Goal: Task Accomplishment & Management: Manage account settings

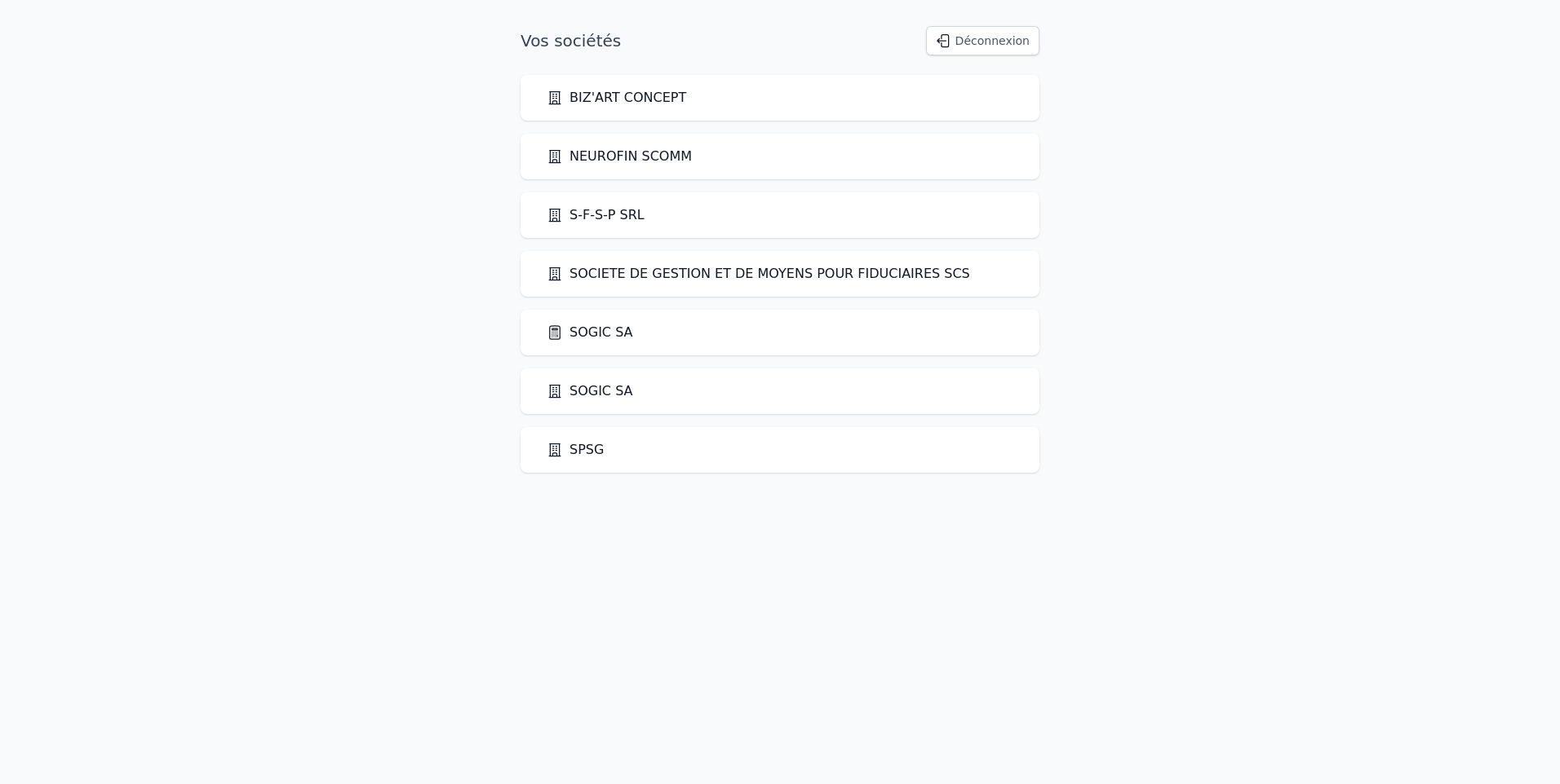
click at [605, 333] on link "SOGIC SA" at bounding box center [589, 332] width 86 height 20
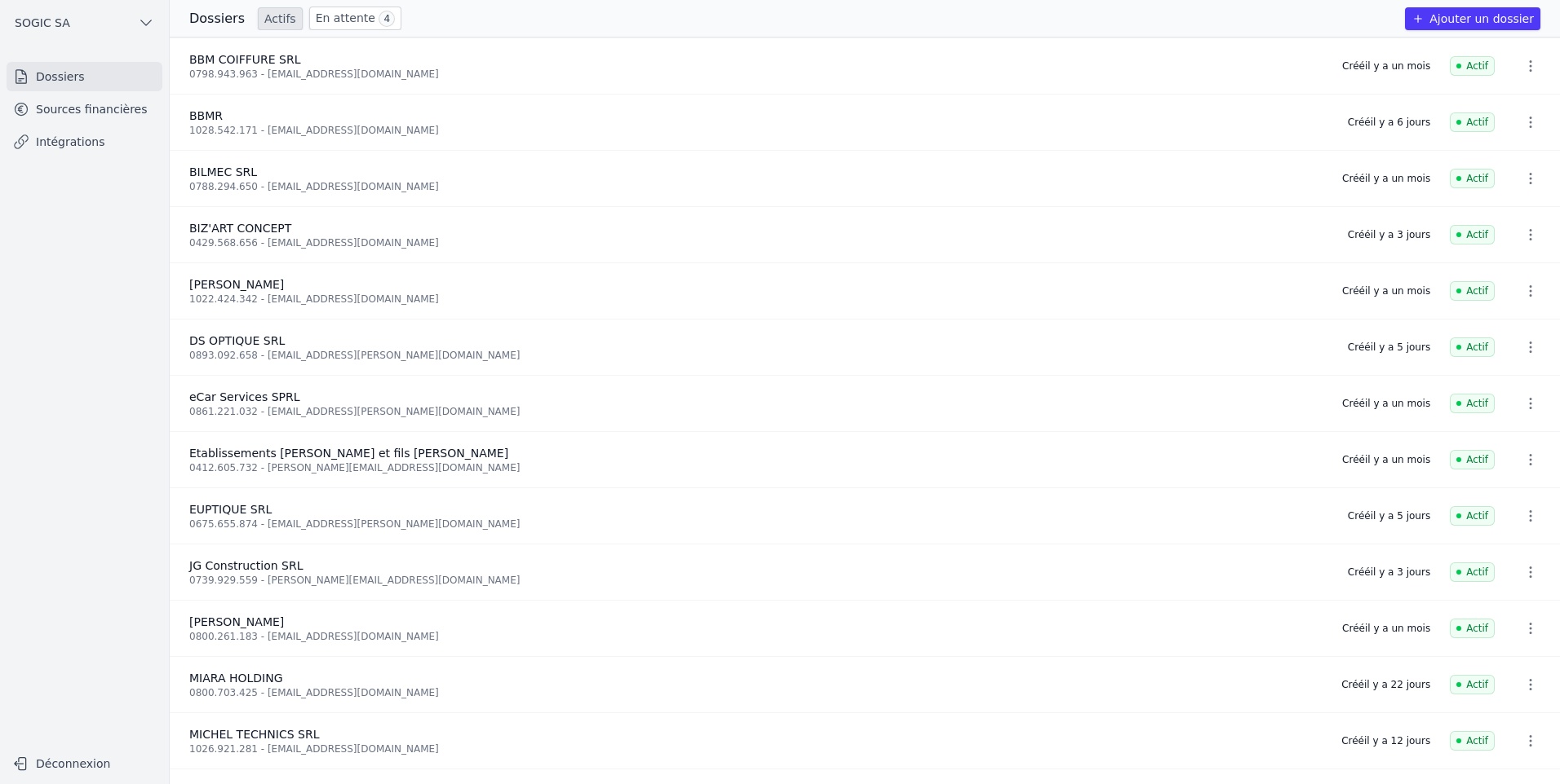
click at [341, 17] on link "En attente 4" at bounding box center [355, 19] width 92 height 24
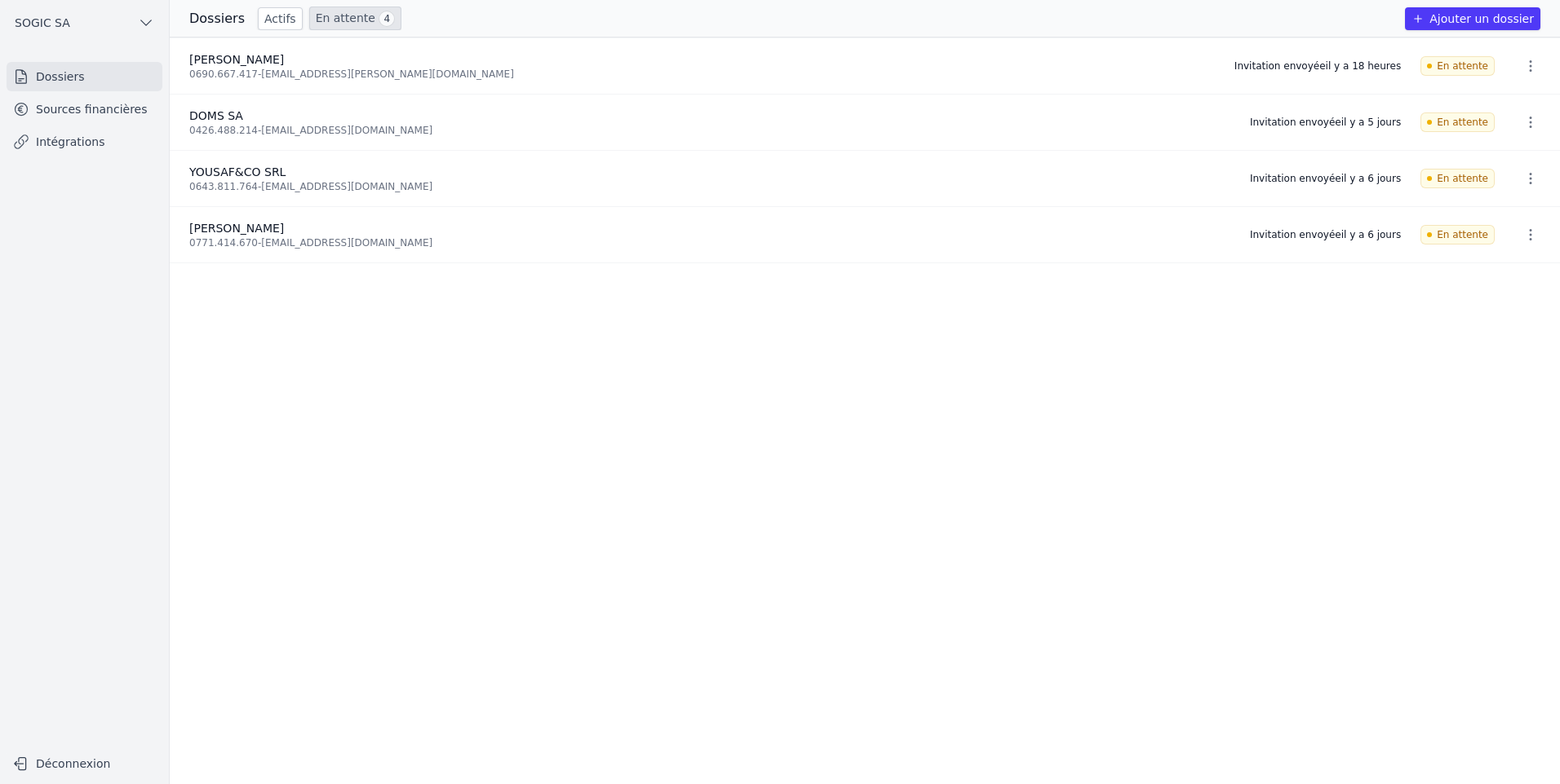
click at [1522, 234] on icon "button" at bounding box center [1530, 234] width 16 height 16
click at [1503, 269] on button "Ré-inviter" at bounding box center [1499, 270] width 102 height 34
click at [244, 124] on div "0426.488.214 - [EMAIL_ADDRESS][DOMAIN_NAME]" at bounding box center [710, 130] width 1041 height 13
click at [265, 17] on link "Actifs" at bounding box center [280, 18] width 45 height 23
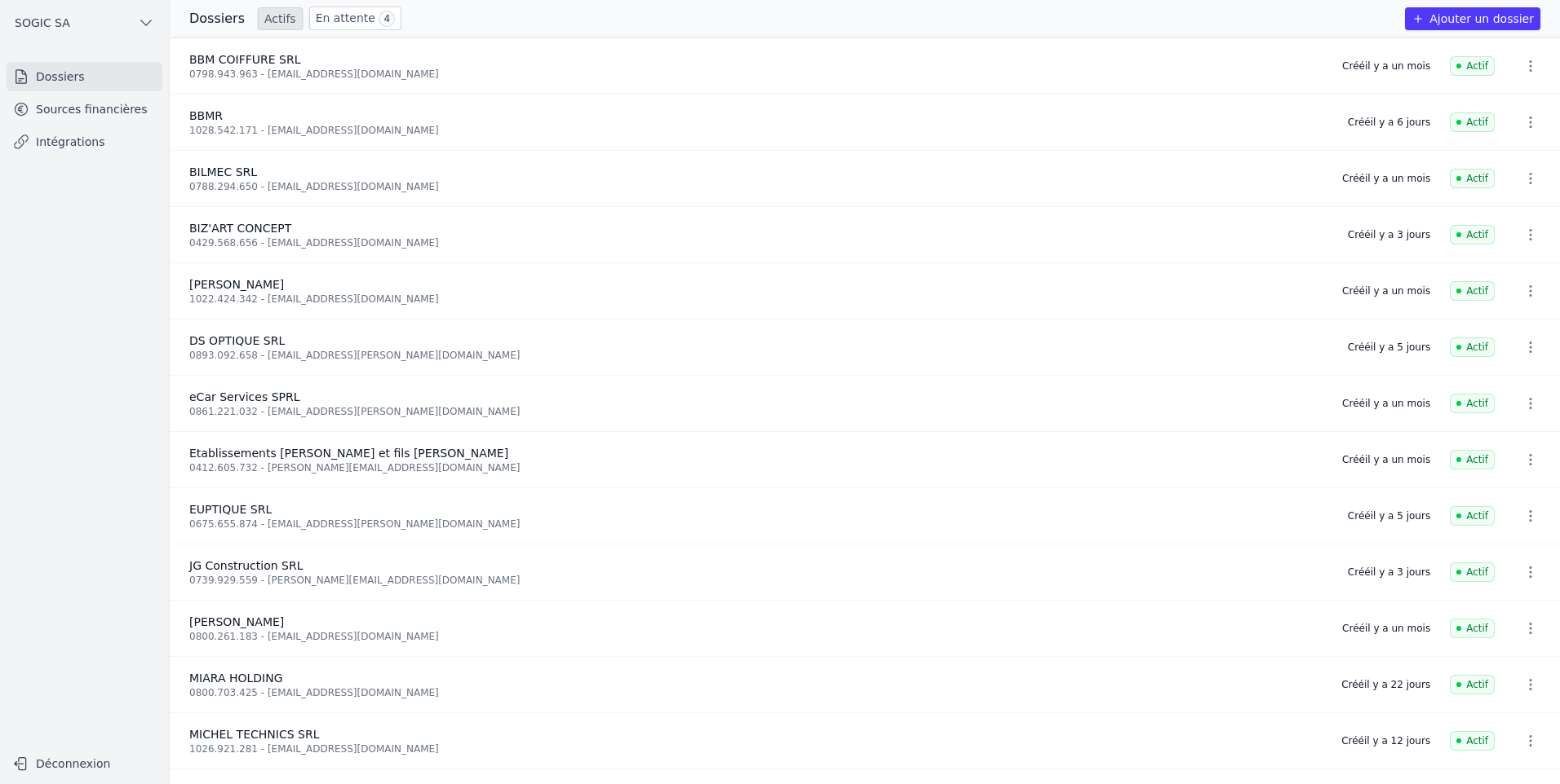
click at [112, 118] on link "Sources financières" at bounding box center [84, 109] width 156 height 30
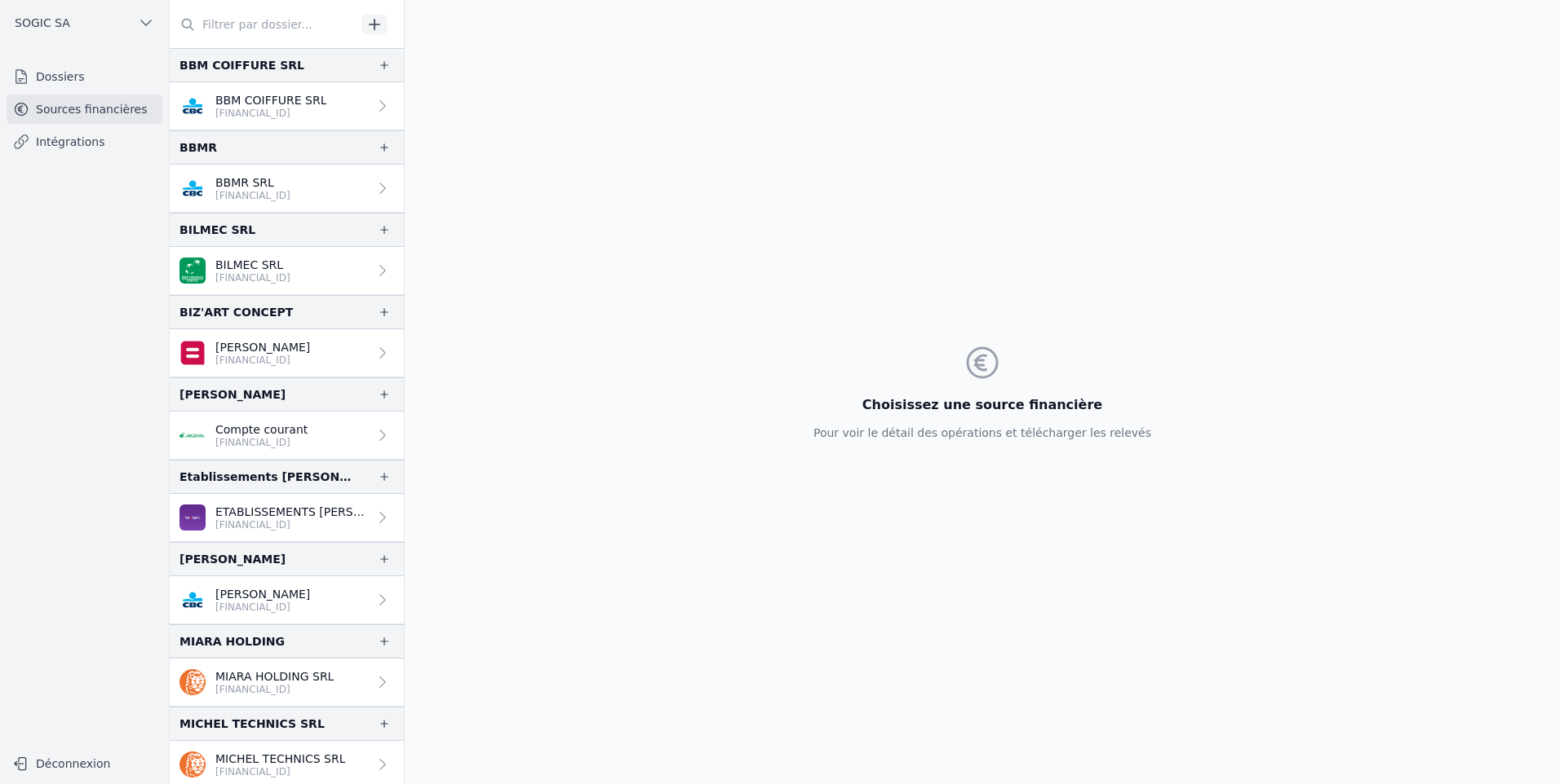
click at [73, 81] on link "Dossiers" at bounding box center [84, 76] width 156 height 30
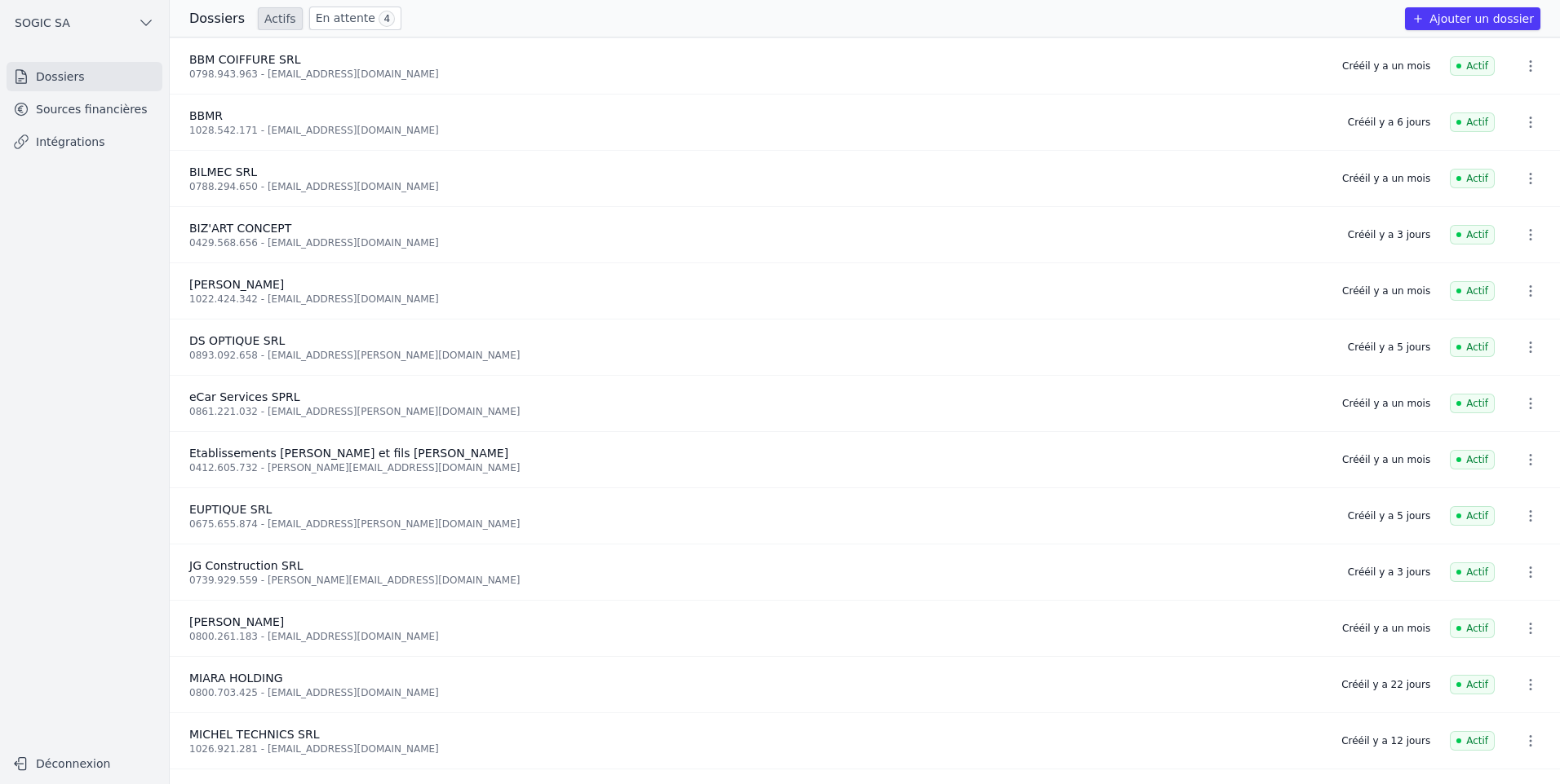
click at [328, 14] on link "En attente 4" at bounding box center [355, 19] width 92 height 24
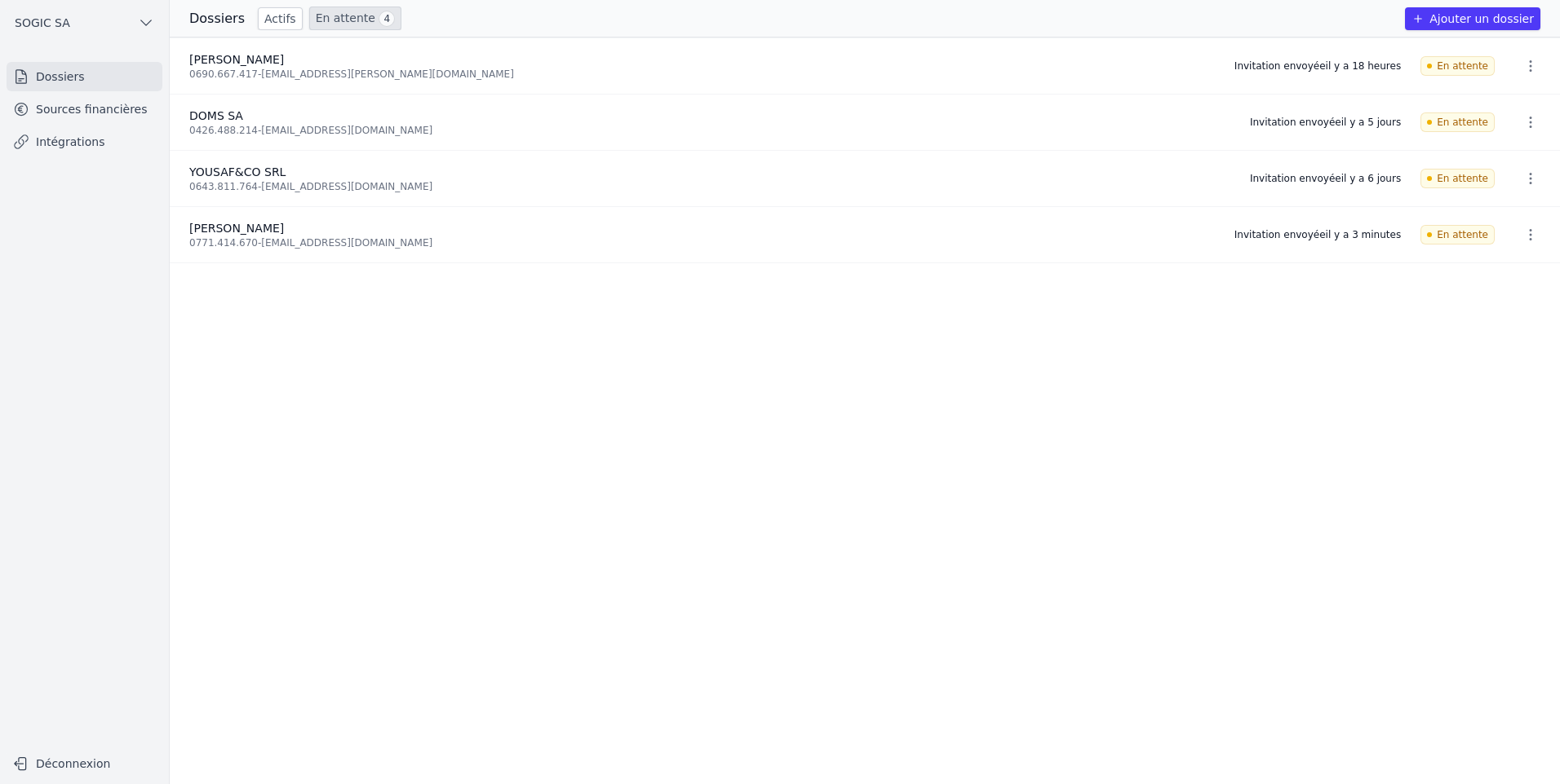
click at [341, 18] on link "En attente 4" at bounding box center [355, 19] width 92 height 24
click at [130, 117] on link "Sources financières" at bounding box center [84, 109] width 156 height 30
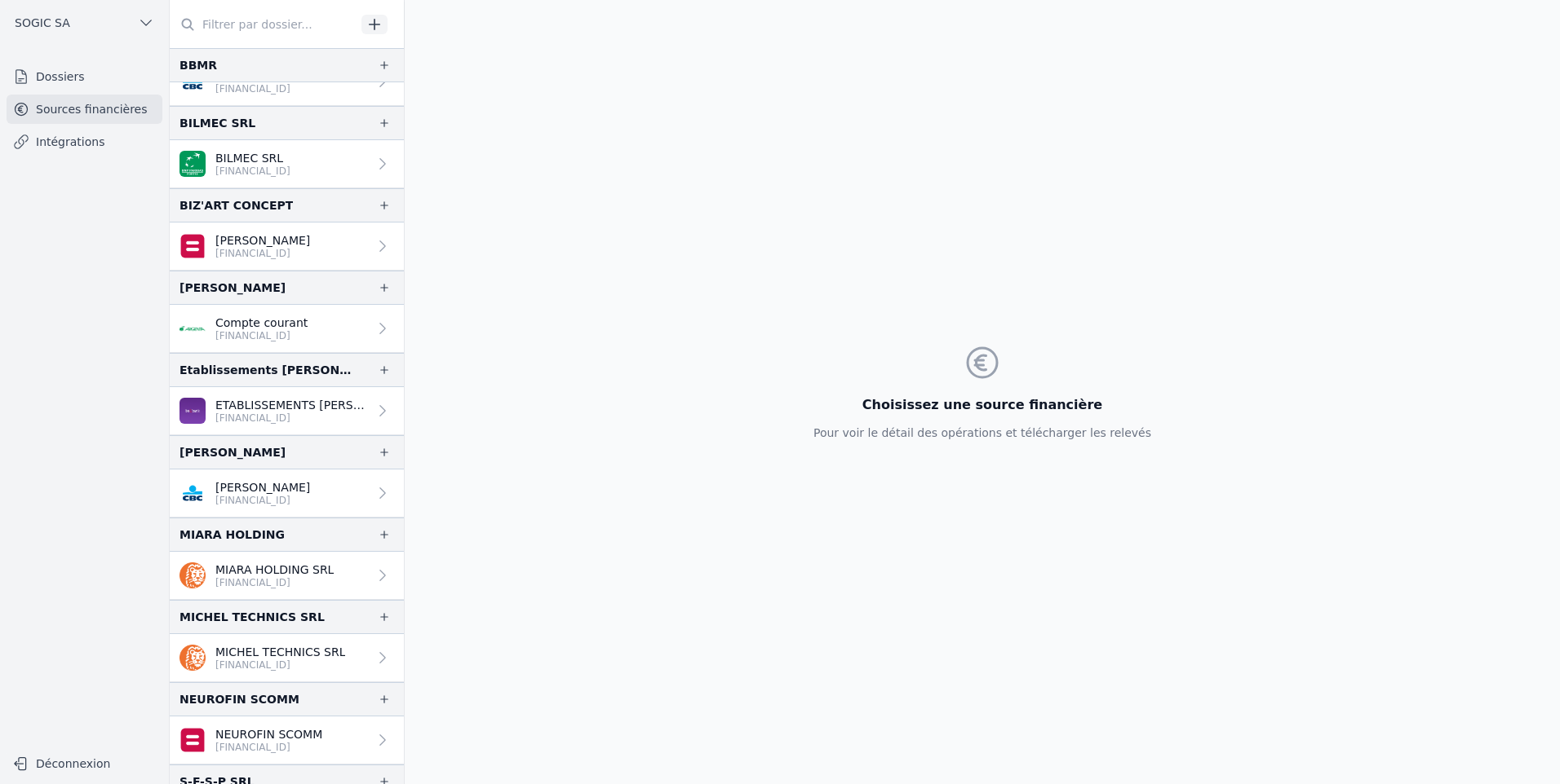
scroll to position [81, 0]
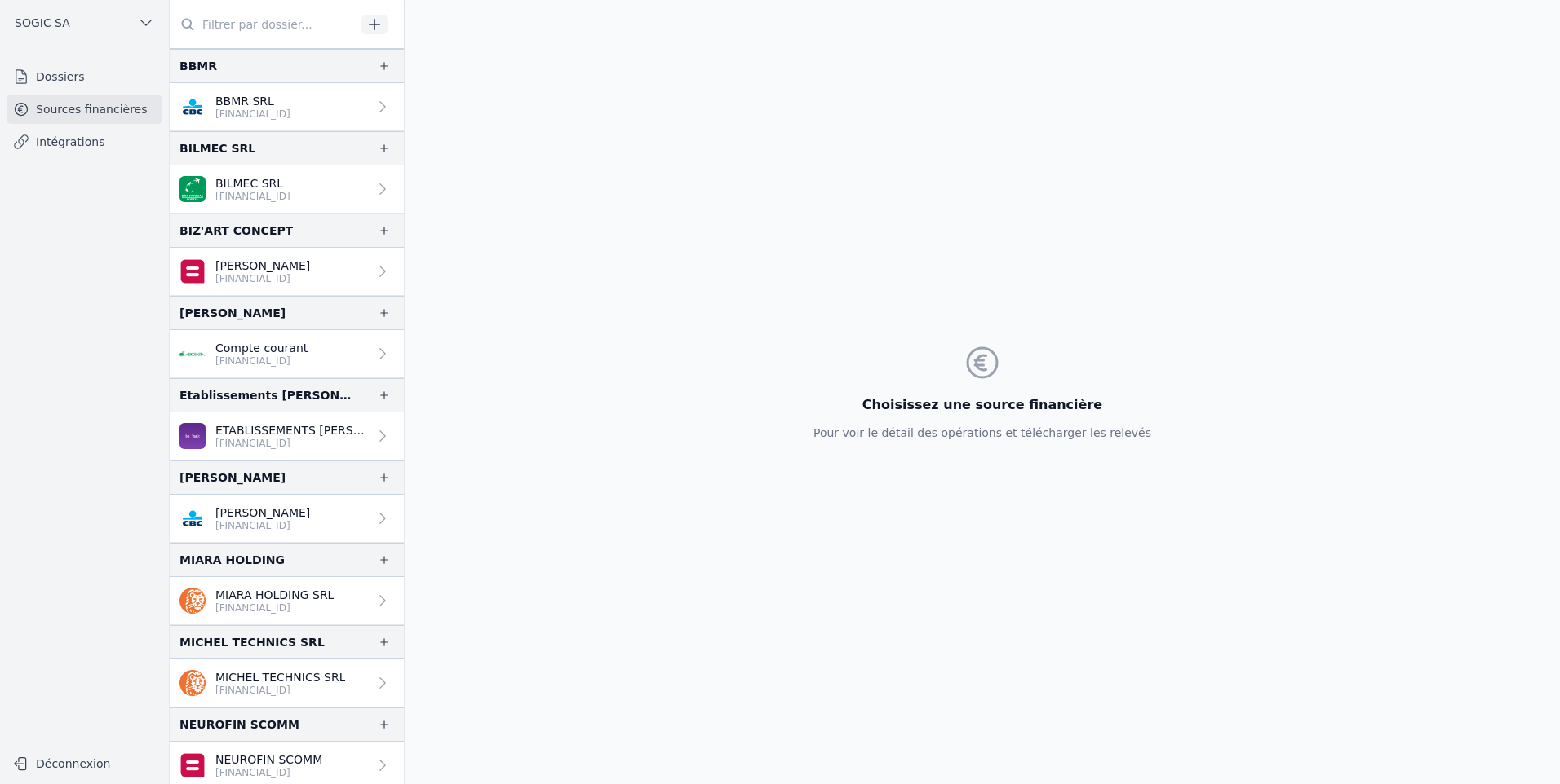
click at [61, 138] on link "Intégrations" at bounding box center [84, 142] width 156 height 30
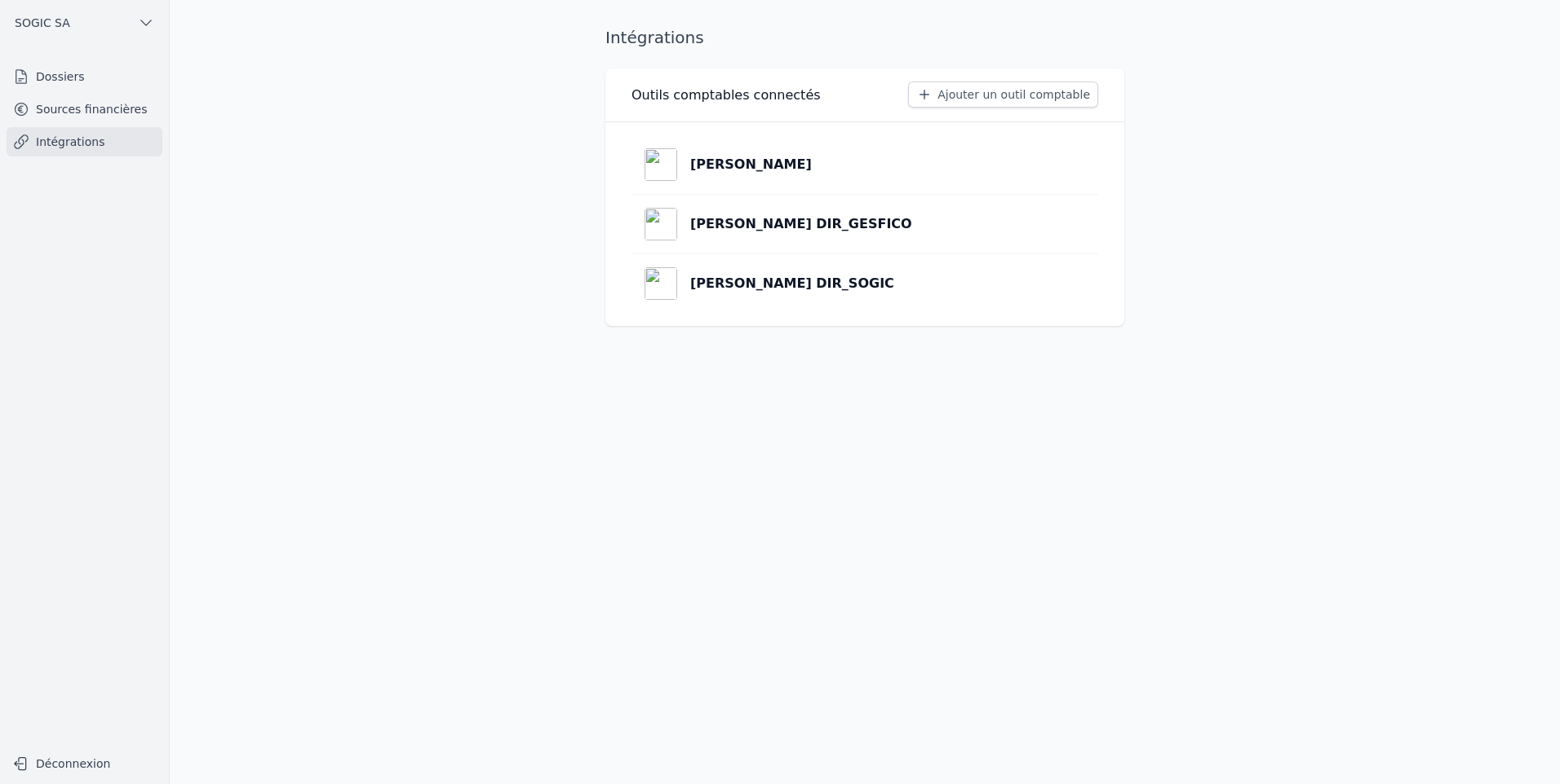
click at [69, 109] on link "Sources financières" at bounding box center [84, 109] width 156 height 30
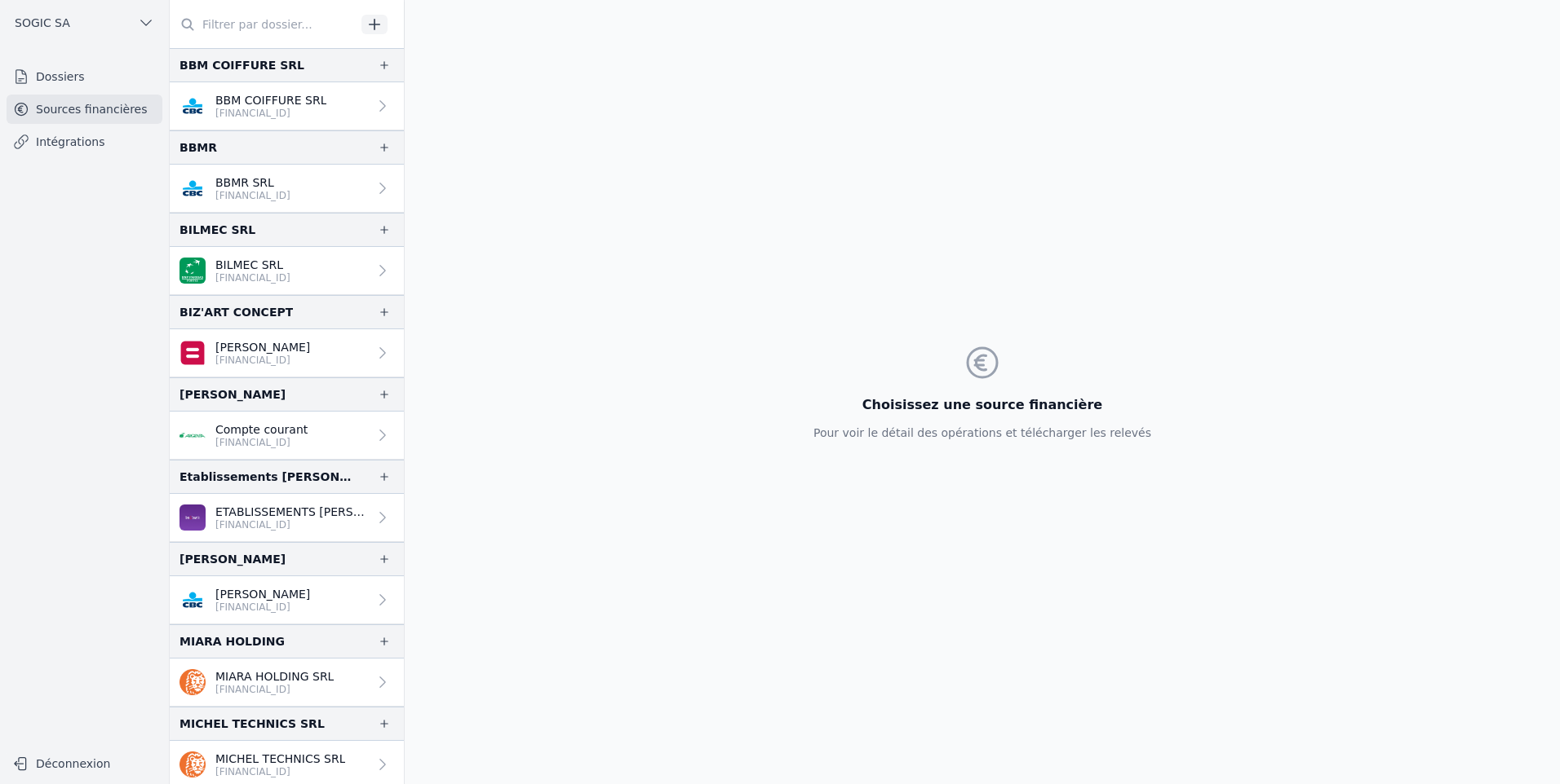
click at [59, 74] on link "Dossiers" at bounding box center [84, 76] width 156 height 30
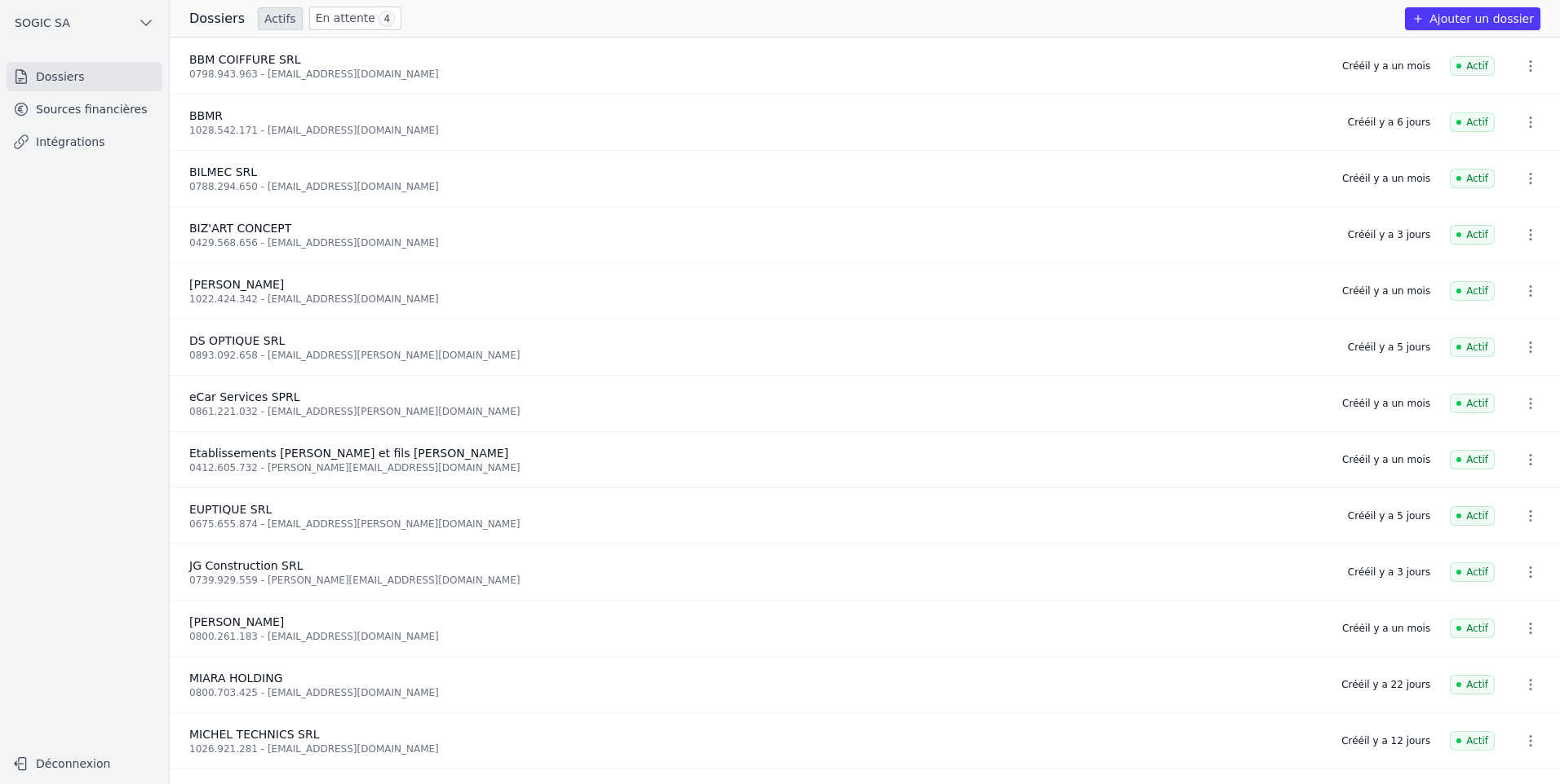
click at [347, 21] on link "En attente 4" at bounding box center [355, 19] width 92 height 24
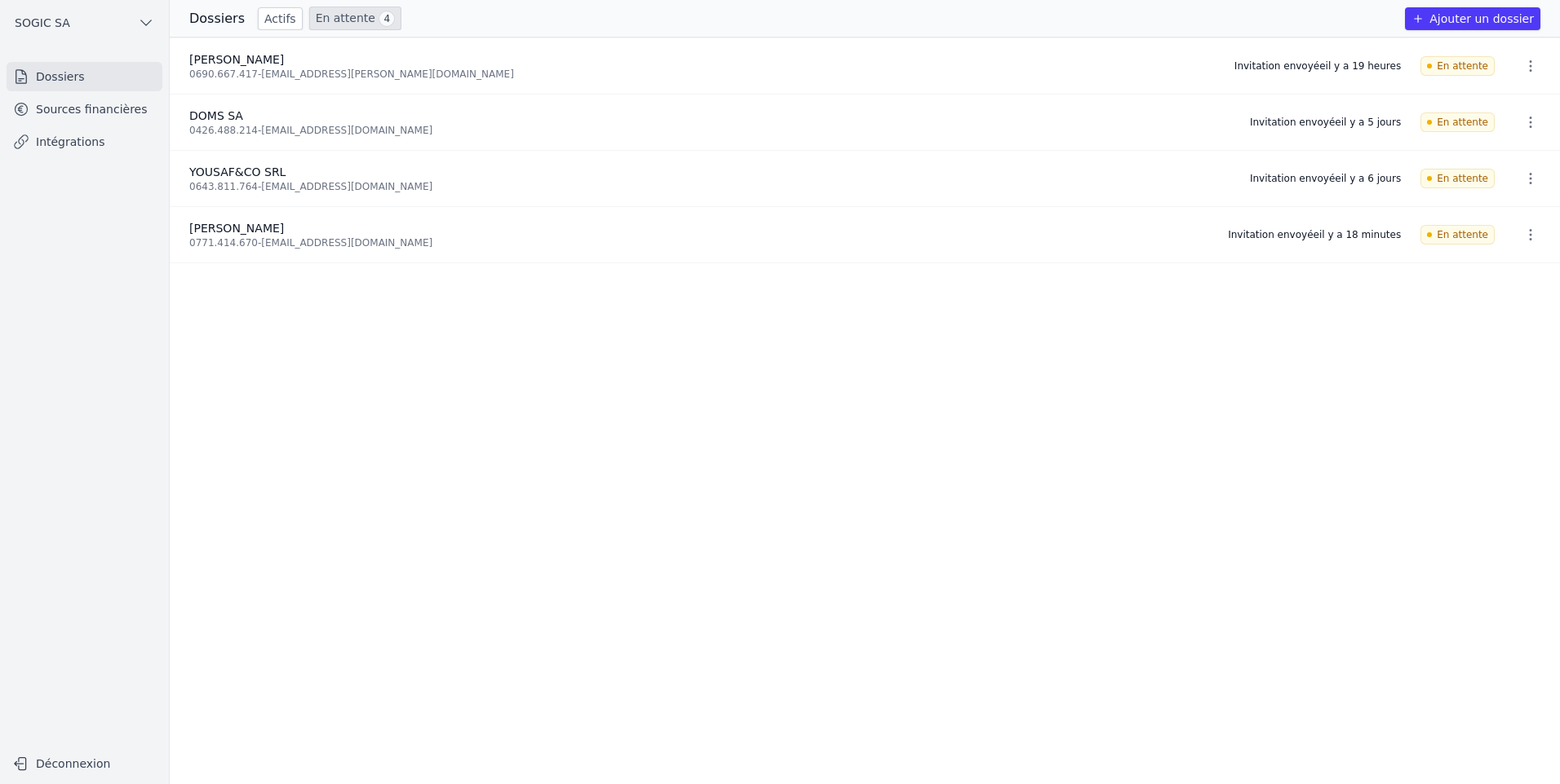
click at [59, 106] on link "Sources financières" at bounding box center [84, 109] width 156 height 30
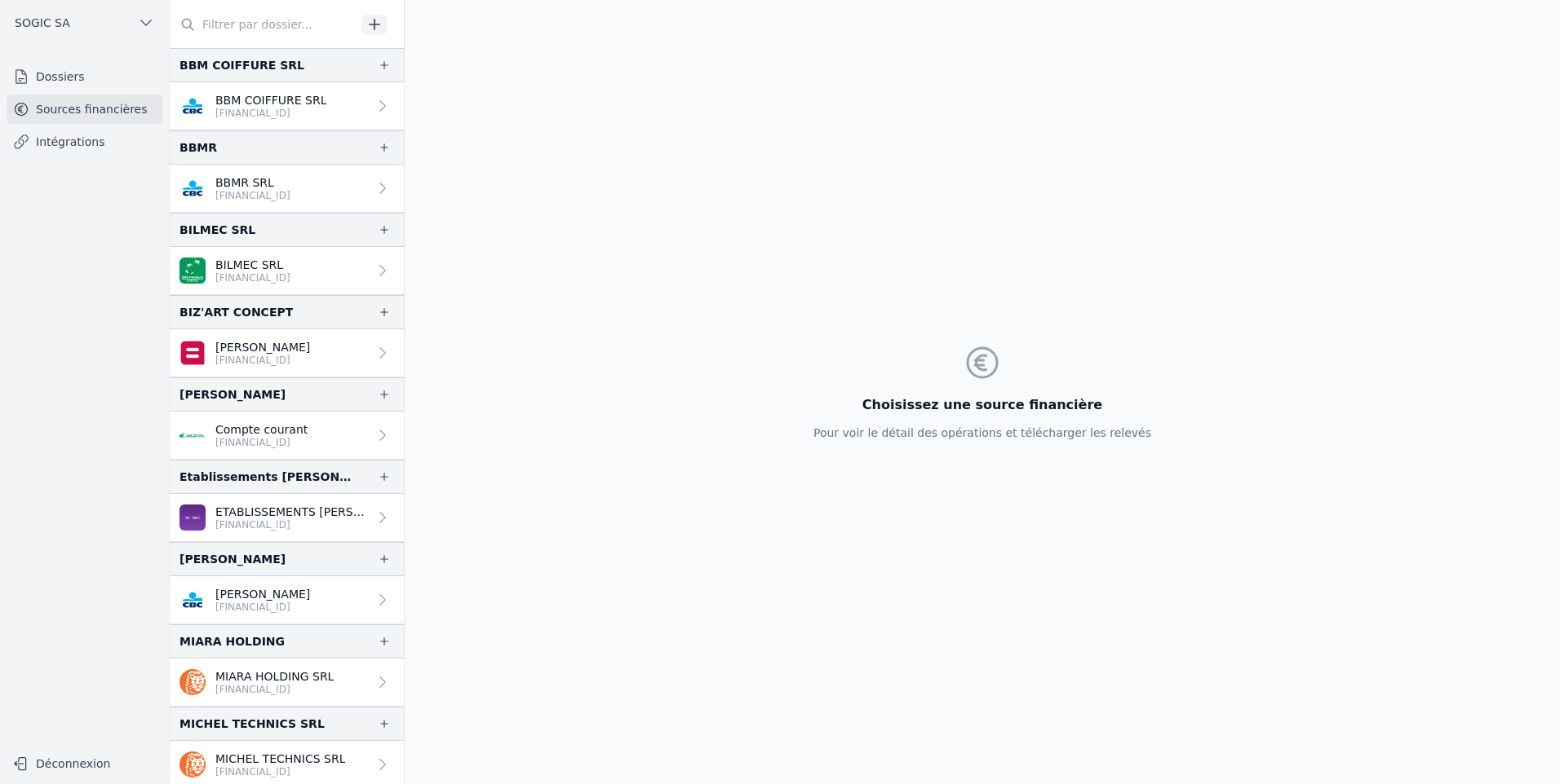
click at [67, 75] on link "Dossiers" at bounding box center [84, 76] width 156 height 30
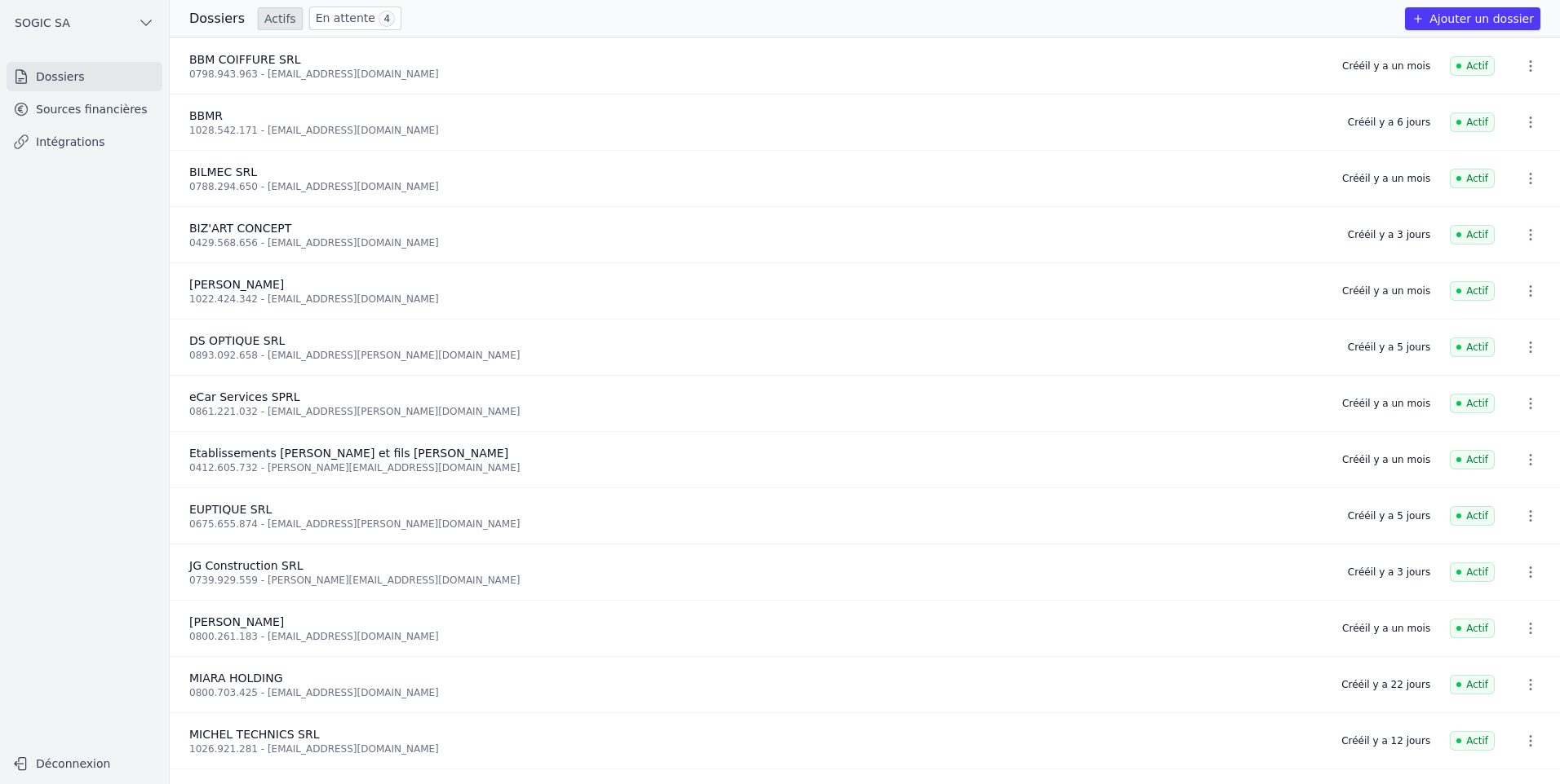
click at [327, 11] on link "En attente 4" at bounding box center [355, 19] width 92 height 24
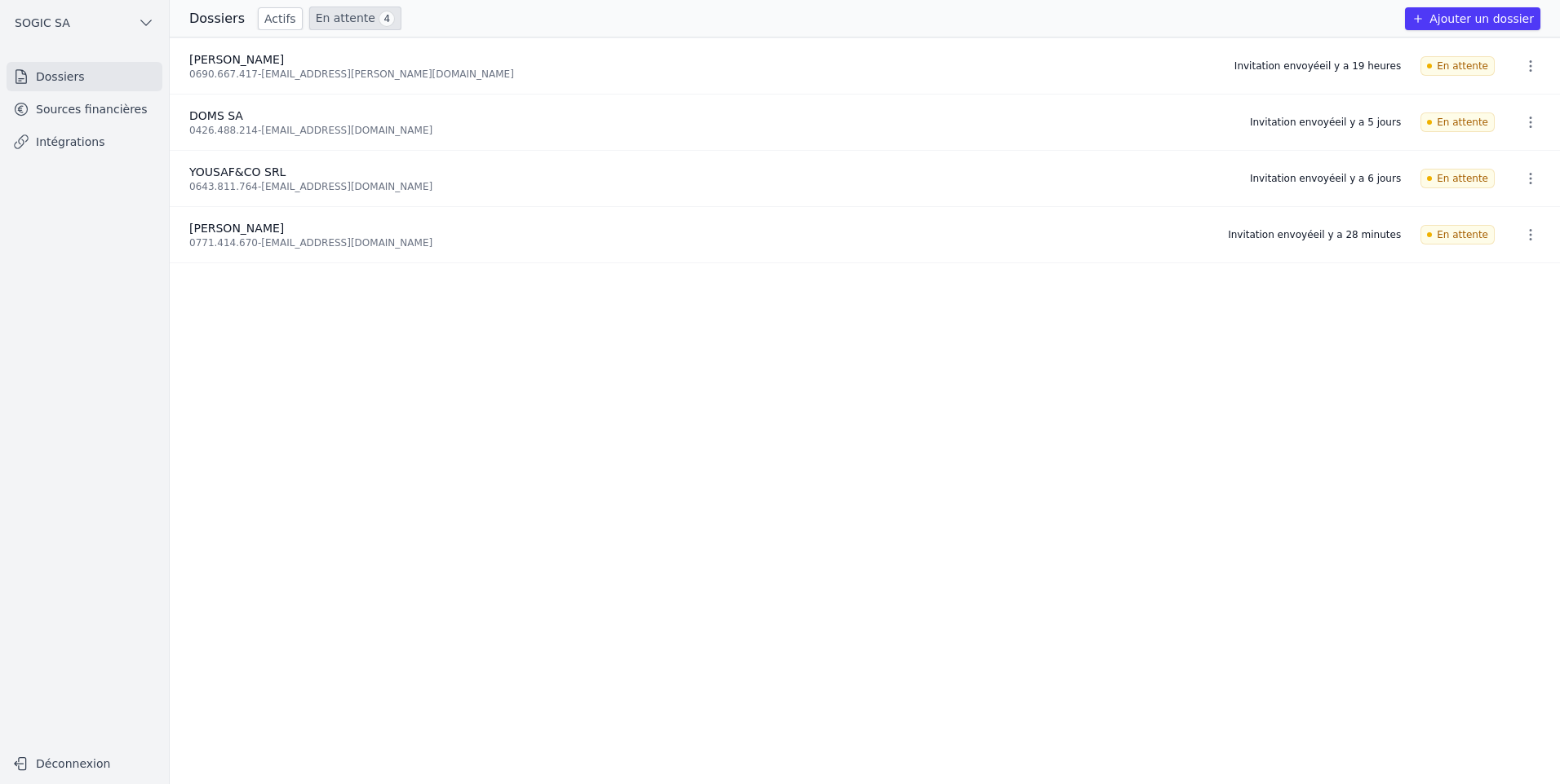
click at [1523, 123] on icon "button" at bounding box center [1530, 122] width 16 height 16
click at [1508, 158] on button "Ré-inviter" at bounding box center [1499, 158] width 102 height 34
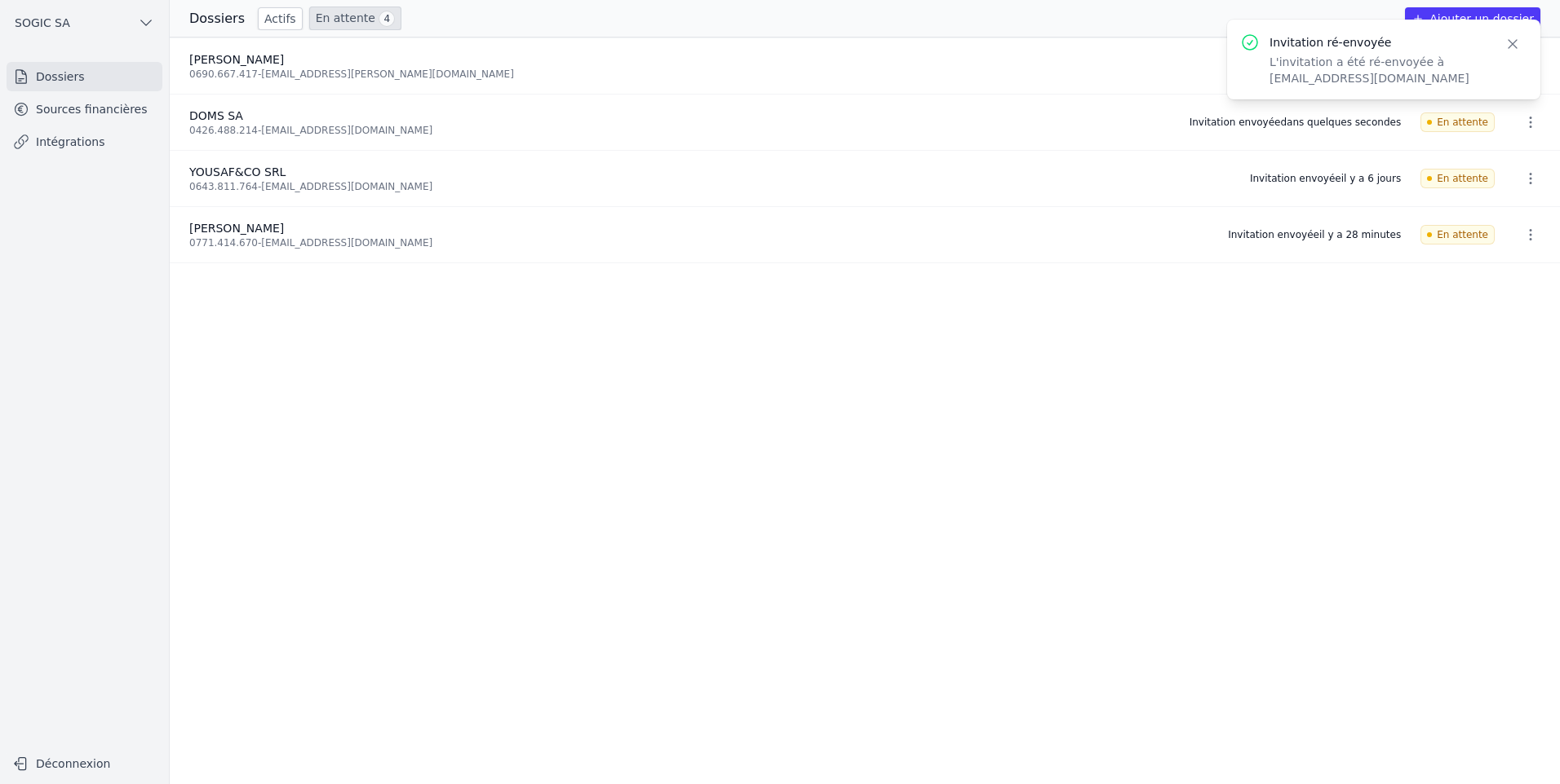
click at [1522, 179] on icon "button" at bounding box center [1530, 179] width 16 height 16
click at [1499, 215] on button "Ré-inviter" at bounding box center [1499, 214] width 102 height 34
click at [1518, 46] on icon "button" at bounding box center [1512, 44] width 16 height 16
click at [1510, 43] on icon "button" at bounding box center [1512, 44] width 8 height 8
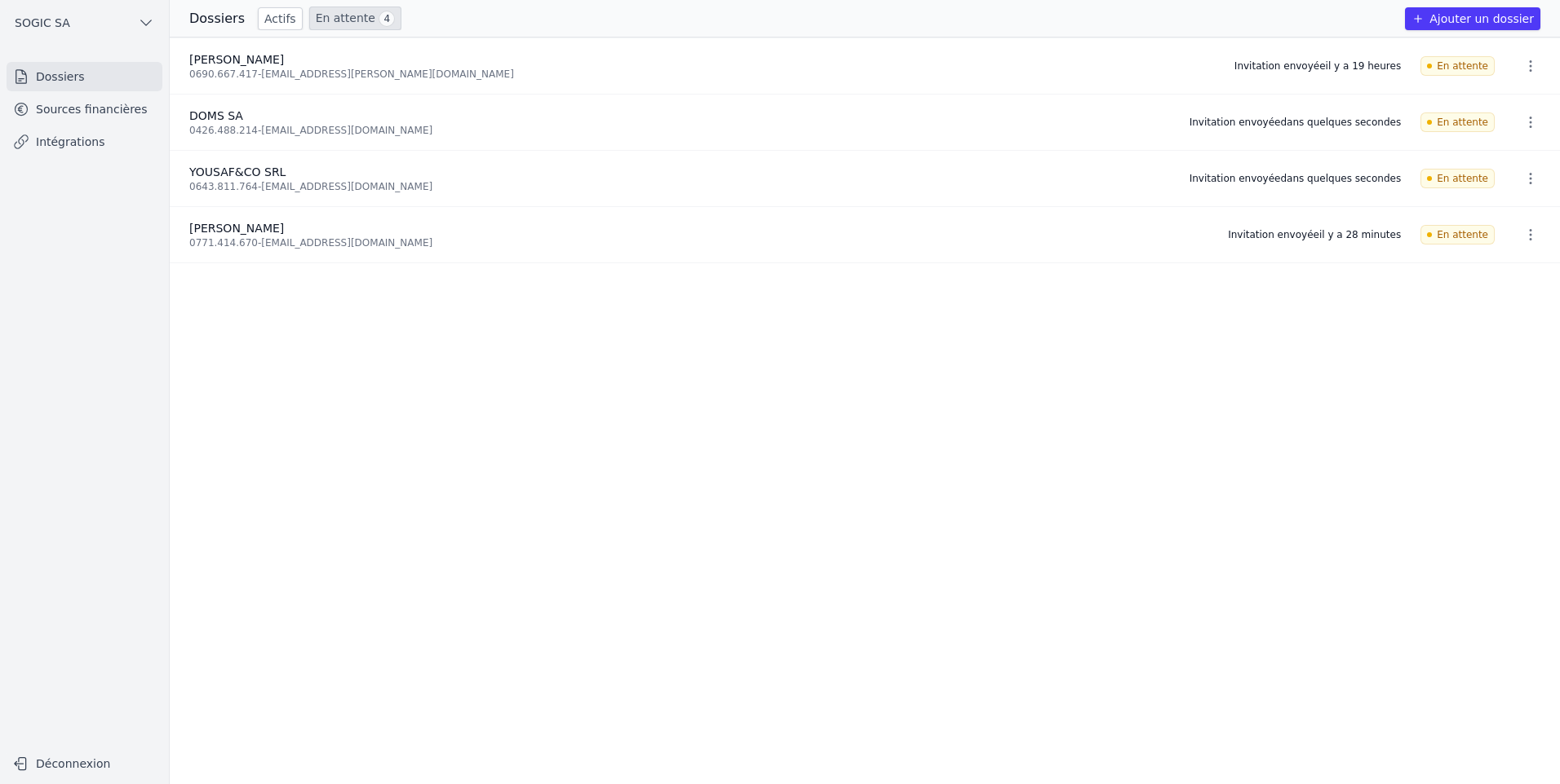
click at [1522, 67] on icon "button" at bounding box center [1530, 65] width 16 height 16
click at [343, 12] on div at bounding box center [780, 392] width 1560 height 784
click at [75, 109] on link "Sources financières" at bounding box center [84, 109] width 156 height 30
